Goal: Task Accomplishment & Management: Complete application form

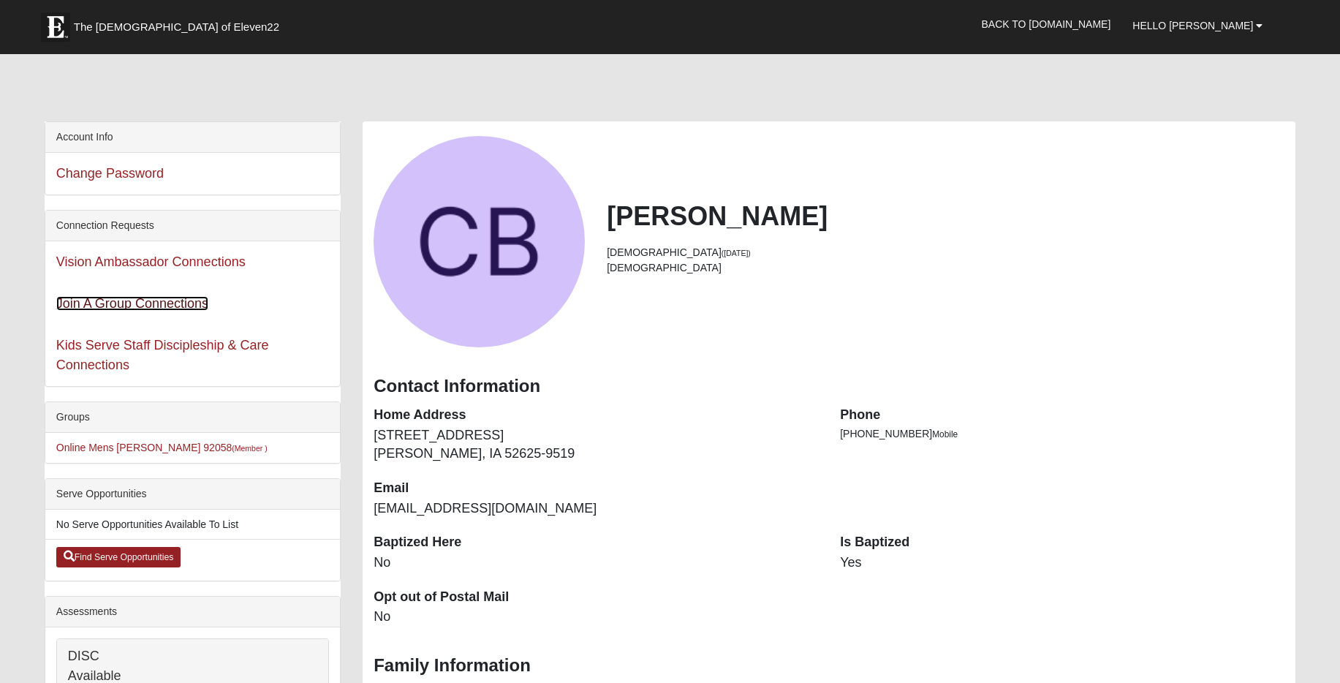
click at [167, 305] on link "Join A Group Connections" at bounding box center [132, 303] width 152 height 15
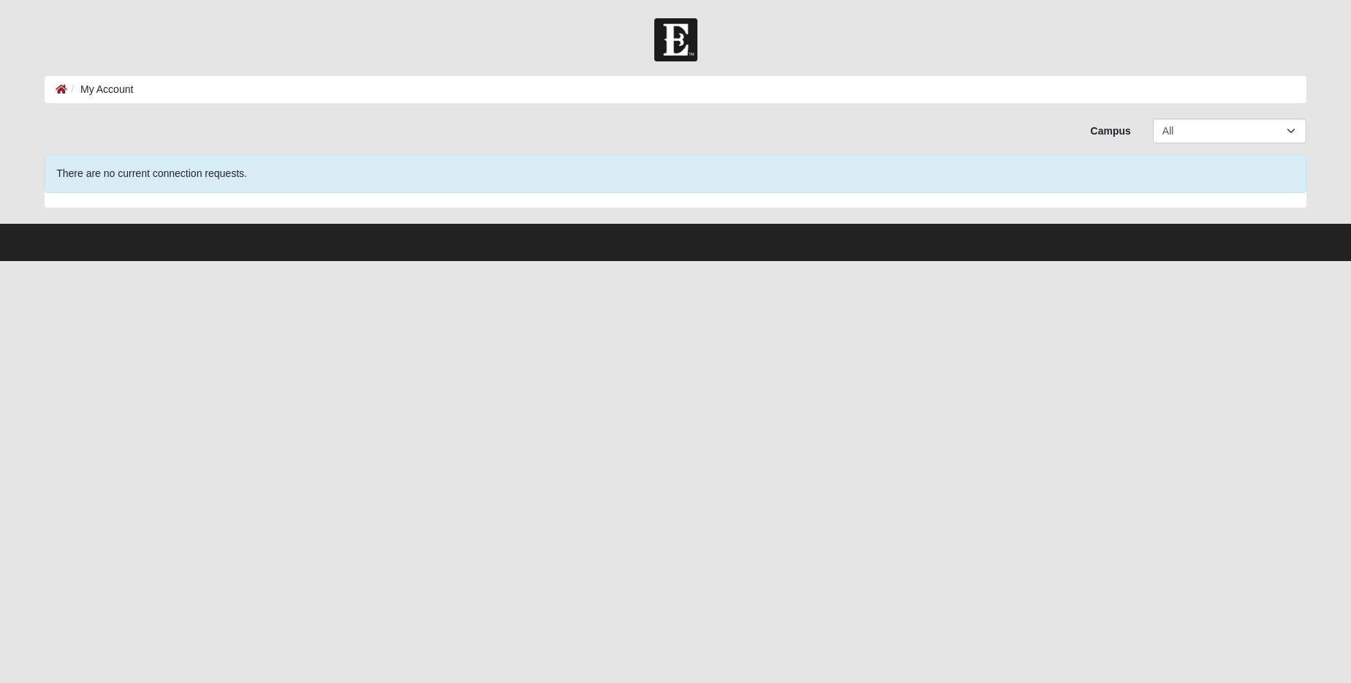
click at [175, 129] on div "Campus All Arlington Baymeadows Eleven22 Online Fleming Island Jesup Mandarin N…" at bounding box center [676, 130] width 1284 height 25
